Goal: Check status: Check status

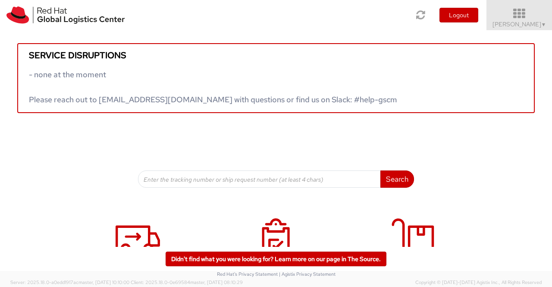
click at [538, 23] on span "[PERSON_NAME] ▼" at bounding box center [519, 24] width 54 height 8
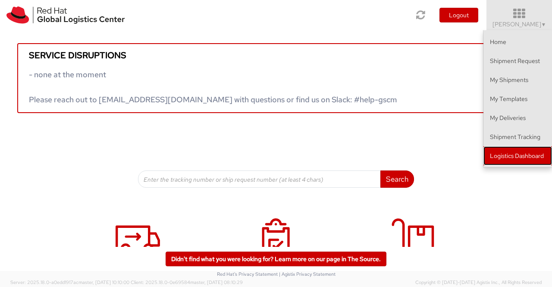
click at [516, 153] on link "Logistics Dashboard" at bounding box center [517, 155] width 69 height 19
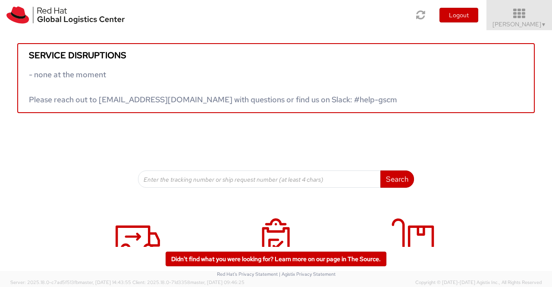
click at [537, 20] on span "[PERSON_NAME] ▼" at bounding box center [519, 24] width 54 height 8
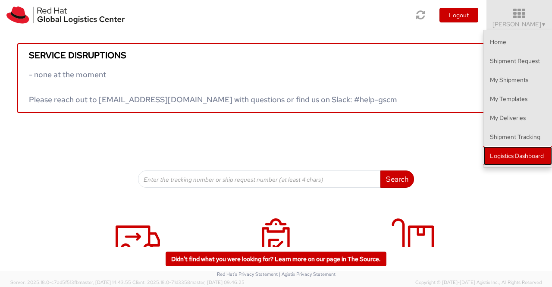
click at [522, 160] on link "Logistics Dashboard" at bounding box center [517, 155] width 69 height 19
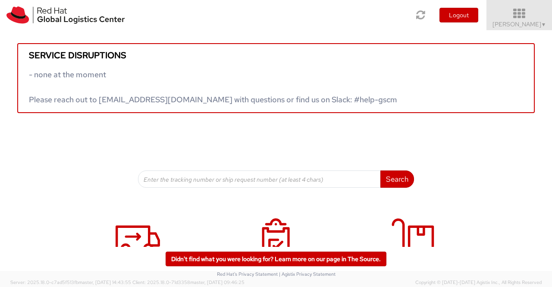
click at [542, 21] on span "▼" at bounding box center [543, 24] width 5 height 7
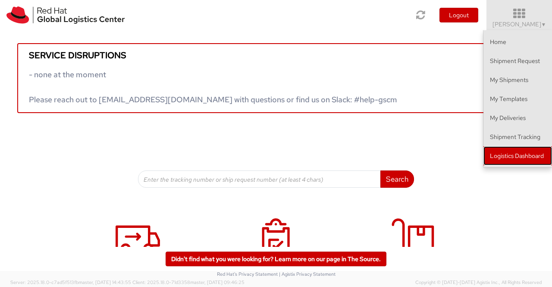
click at [511, 155] on link "Logistics Dashboard" at bounding box center [517, 155] width 69 height 19
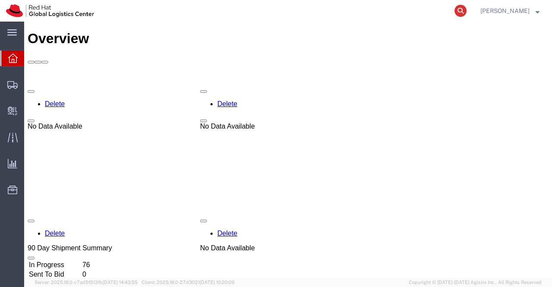
click at [456, 11] on icon at bounding box center [460, 11] width 12 height 12
paste input "393001379747"
type input "393001379747"
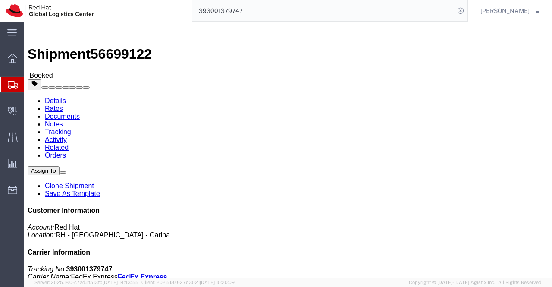
click link "Documents"
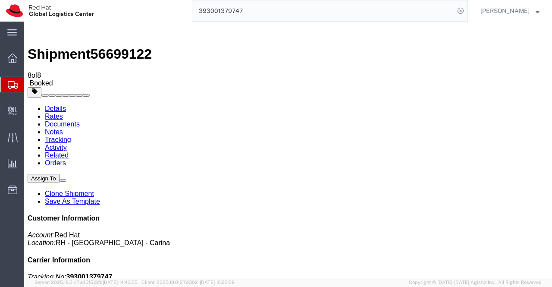
click at [9, 61] on icon at bounding box center [12, 57] width 9 height 9
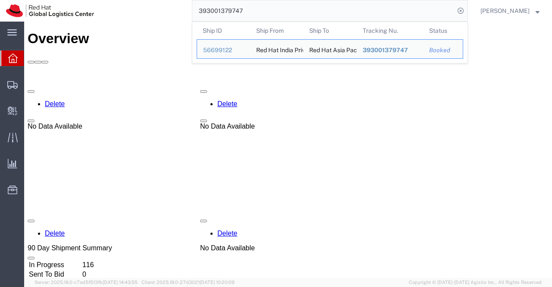
drag, startPoint x: 265, startPoint y: 7, endPoint x: 194, endPoint y: 11, distance: 70.8
click at [194, 11] on input "393001379747" at bounding box center [323, 10] width 262 height 21
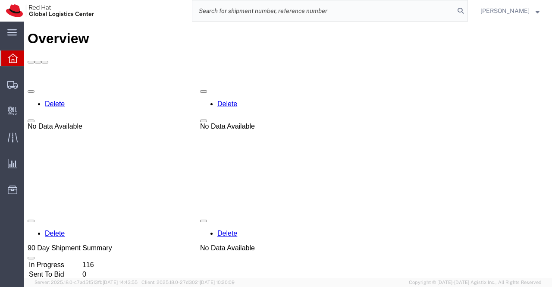
paste input "392683577956"
type input "392683577956"
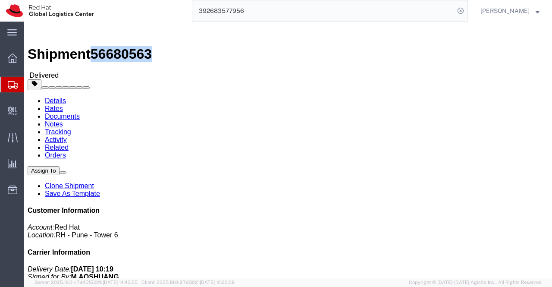
drag, startPoint x: 116, startPoint y: 10, endPoint x: 75, endPoint y: 12, distance: 41.0
click span "56680563"
copy span "56680563"
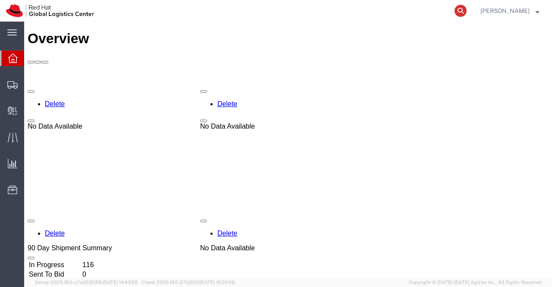
click at [458, 12] on icon at bounding box center [460, 11] width 12 height 12
paste input "53596791872"
type input "53596791872"
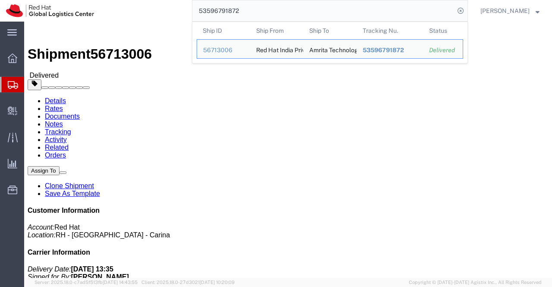
drag, startPoint x: 248, startPoint y: 11, endPoint x: 197, endPoint y: 10, distance: 50.5
click at [197, 10] on input "53596791872" at bounding box center [323, 10] width 262 height 21
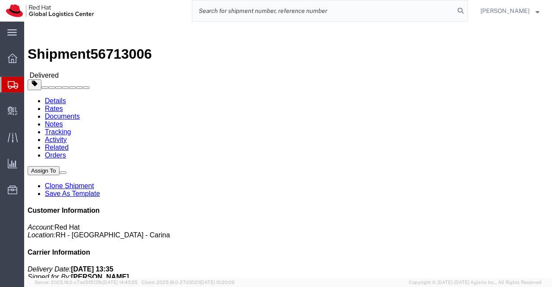
paste input "53596796525"
type input "53596796525"
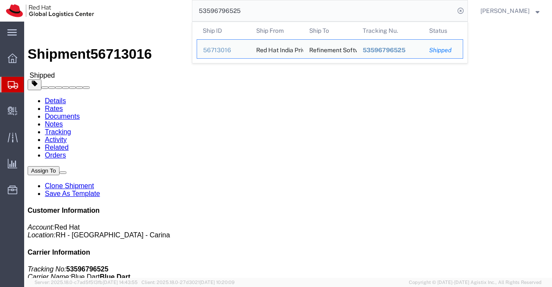
drag, startPoint x: 267, startPoint y: 11, endPoint x: 197, endPoint y: 11, distance: 70.7
click at [197, 11] on input "53596796525" at bounding box center [323, 10] width 262 height 21
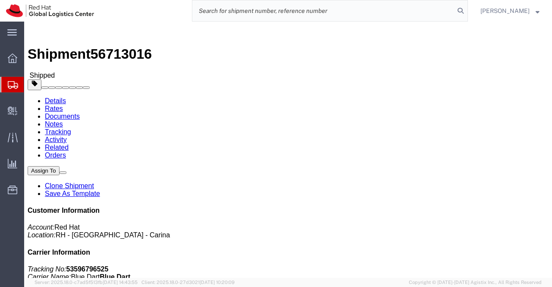
paste input "53596819323"
type input "53596819323"
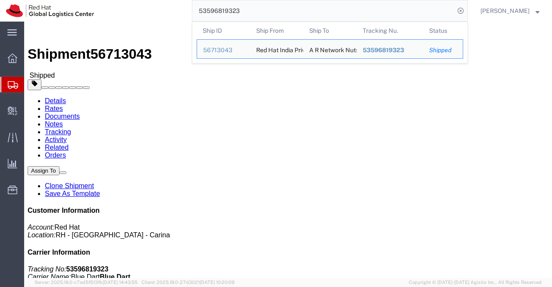
drag, startPoint x: 269, startPoint y: 13, endPoint x: 165, endPoint y: 11, distance: 103.9
click at [165, 11] on div "53596819323 Ship ID Ship From Ship To Tracking Nu. Status Ship ID 56713043 Ship…" at bounding box center [284, 11] width 368 height 22
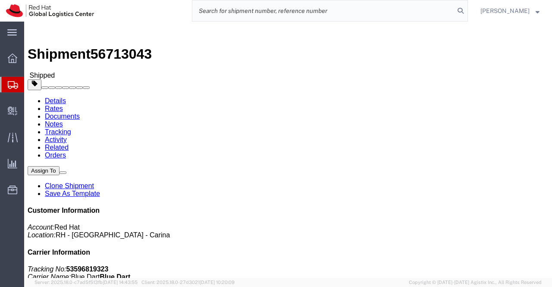
paste input "53596822786"
type input "53596822786"
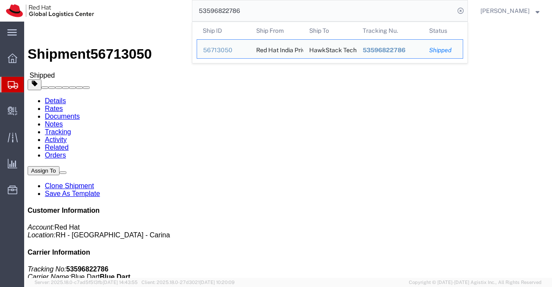
drag, startPoint x: 283, startPoint y: 13, endPoint x: 195, endPoint y: 13, distance: 88.4
click at [195, 13] on input "53596822786" at bounding box center [323, 10] width 262 height 21
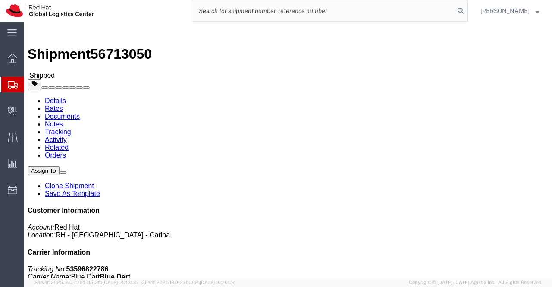
paste input "53596829403"
type input "53596829403"
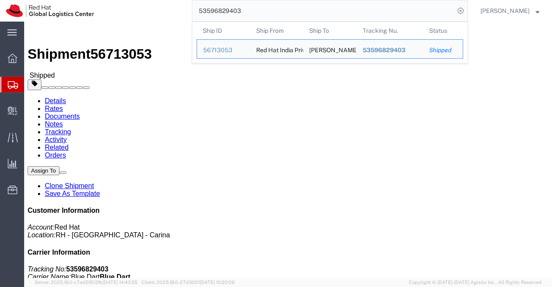
drag, startPoint x: 256, startPoint y: 16, endPoint x: 195, endPoint y: 13, distance: 60.8
click at [195, 13] on input "53596829403" at bounding box center [323, 10] width 262 height 21
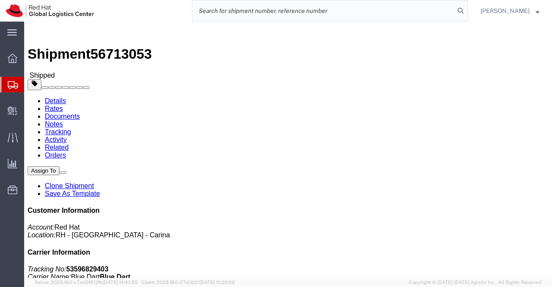
paste input "53596832181"
type input "53596832181"
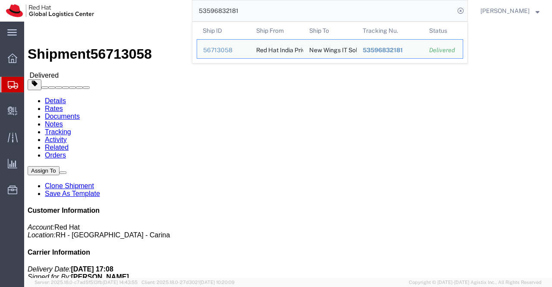
drag, startPoint x: 258, startPoint y: 8, endPoint x: 178, endPoint y: 10, distance: 80.2
click at [178, 10] on div "53596832181 Ship ID Ship From Ship To Tracking Nu. Status Ship ID 56713058 Ship…" at bounding box center [284, 11] width 368 height 22
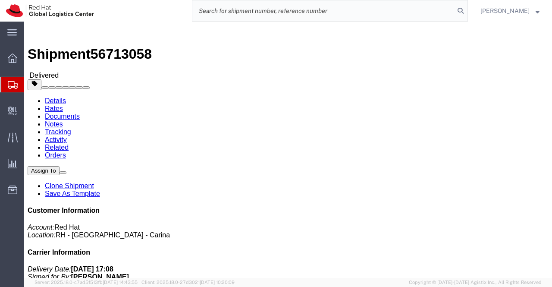
paste input "53596835040"
type input "53596835040"
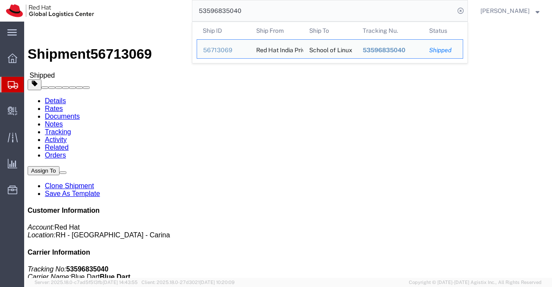
drag, startPoint x: 278, startPoint y: 14, endPoint x: 187, endPoint y: 14, distance: 91.0
click at [187, 14] on div "53596835040 Ship ID Ship From Ship To Tracking Nu. Status Ship ID 56713069 Ship…" at bounding box center [284, 11] width 368 height 22
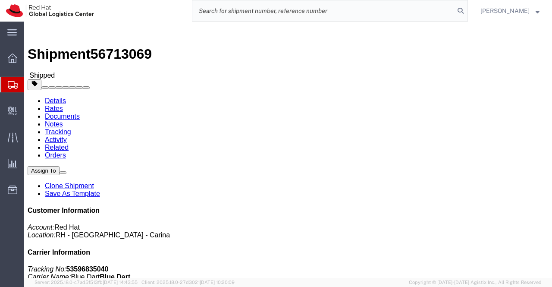
paste input "53596837825"
type input "53596837825"
drag, startPoint x: 254, startPoint y: 9, endPoint x: 194, endPoint y: 13, distance: 60.4
click at [194, 13] on input "53596837825" at bounding box center [323, 10] width 262 height 21
paste input "53596840485"
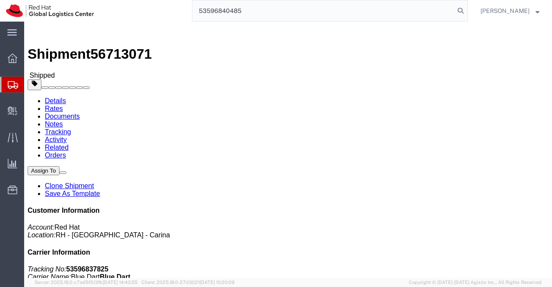
type input "53596840485"
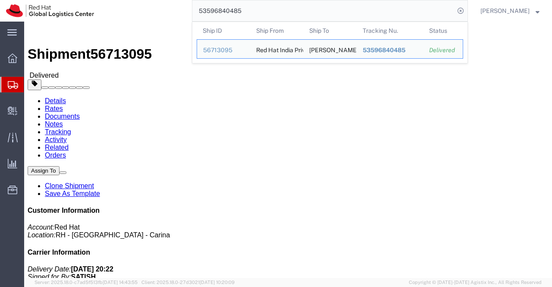
drag, startPoint x: 250, startPoint y: 8, endPoint x: 189, endPoint y: 6, distance: 60.8
click at [189, 6] on div "53596840485 Ship ID Ship From Ship To Tracking Nu. Status Ship ID 56713095 Ship…" at bounding box center [284, 11] width 368 height 22
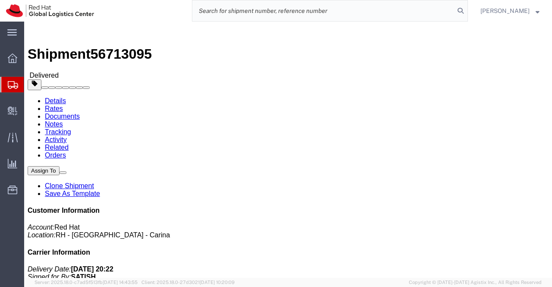
paste input "53596843392"
type input "53596843392"
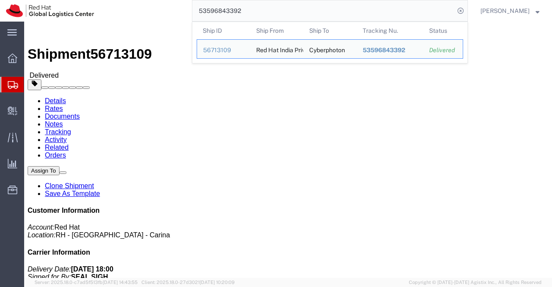
drag, startPoint x: 259, startPoint y: 14, endPoint x: 193, endPoint y: 9, distance: 65.7
click at [193, 9] on input "53596843392" at bounding box center [323, 10] width 262 height 21
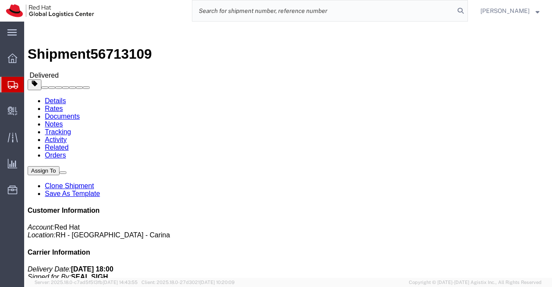
paste input "53596846354"
type input "53596846354"
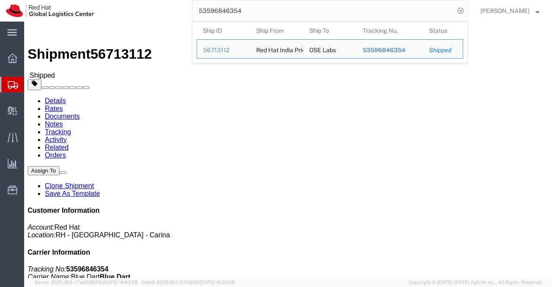
drag, startPoint x: 270, startPoint y: 16, endPoint x: 192, endPoint y: 11, distance: 77.7
click at [192, 11] on div "53596846354 Ship ID Ship From Ship To Tracking Nu. Status Ship ID 56713112 Ship…" at bounding box center [284, 11] width 368 height 22
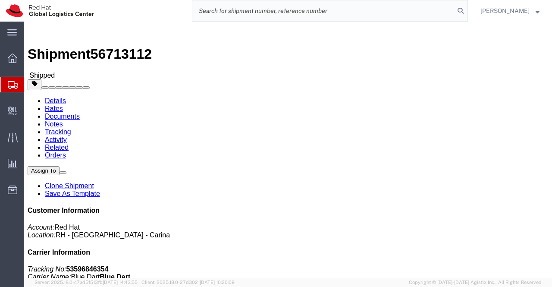
paste input "53596854894"
type input "53596854894"
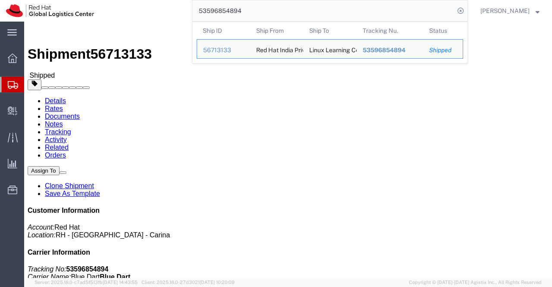
drag, startPoint x: 249, startPoint y: 9, endPoint x: 186, endPoint y: 9, distance: 62.9
click at [186, 9] on div "53596854894 Ship ID Ship From Ship To Tracking Nu. Status Ship ID 56713133 Ship…" at bounding box center [284, 11] width 368 height 22
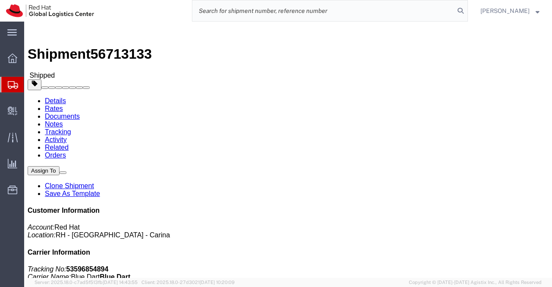
paste input "53596860096"
type input "53596860096"
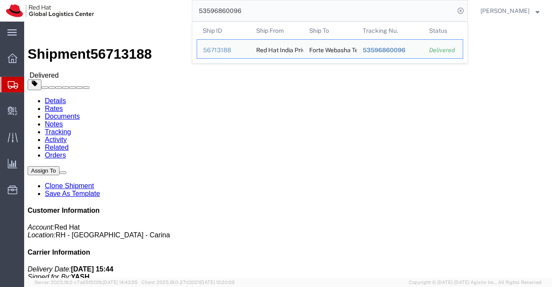
drag, startPoint x: 294, startPoint y: 9, endPoint x: 167, endPoint y: 6, distance: 126.8
click at [167, 6] on div "53596860096 Ship ID Ship From Ship To Tracking Nu. Status Ship ID 56713188 Ship…" at bounding box center [284, 11] width 368 height 22
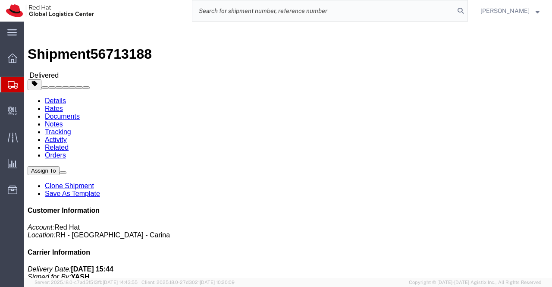
paste input "53596869222"
type input "53596869222"
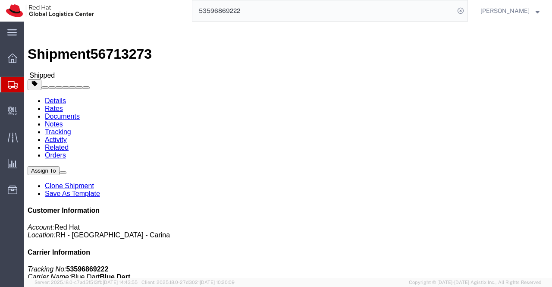
click div "Leg 1 - Small Parcel"
